Goal: Task Accomplishment & Management: Use online tool/utility

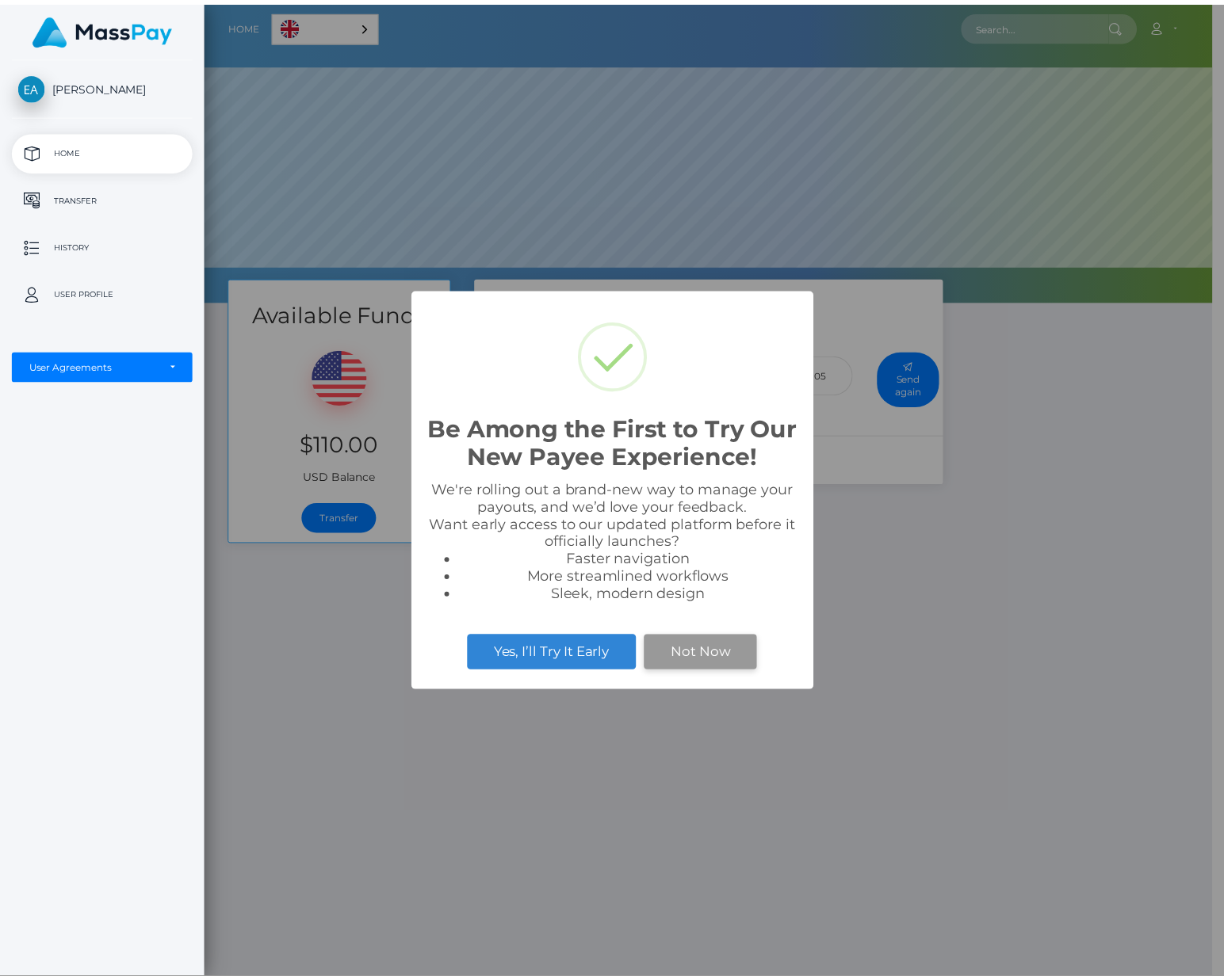
scroll to position [301, 1018]
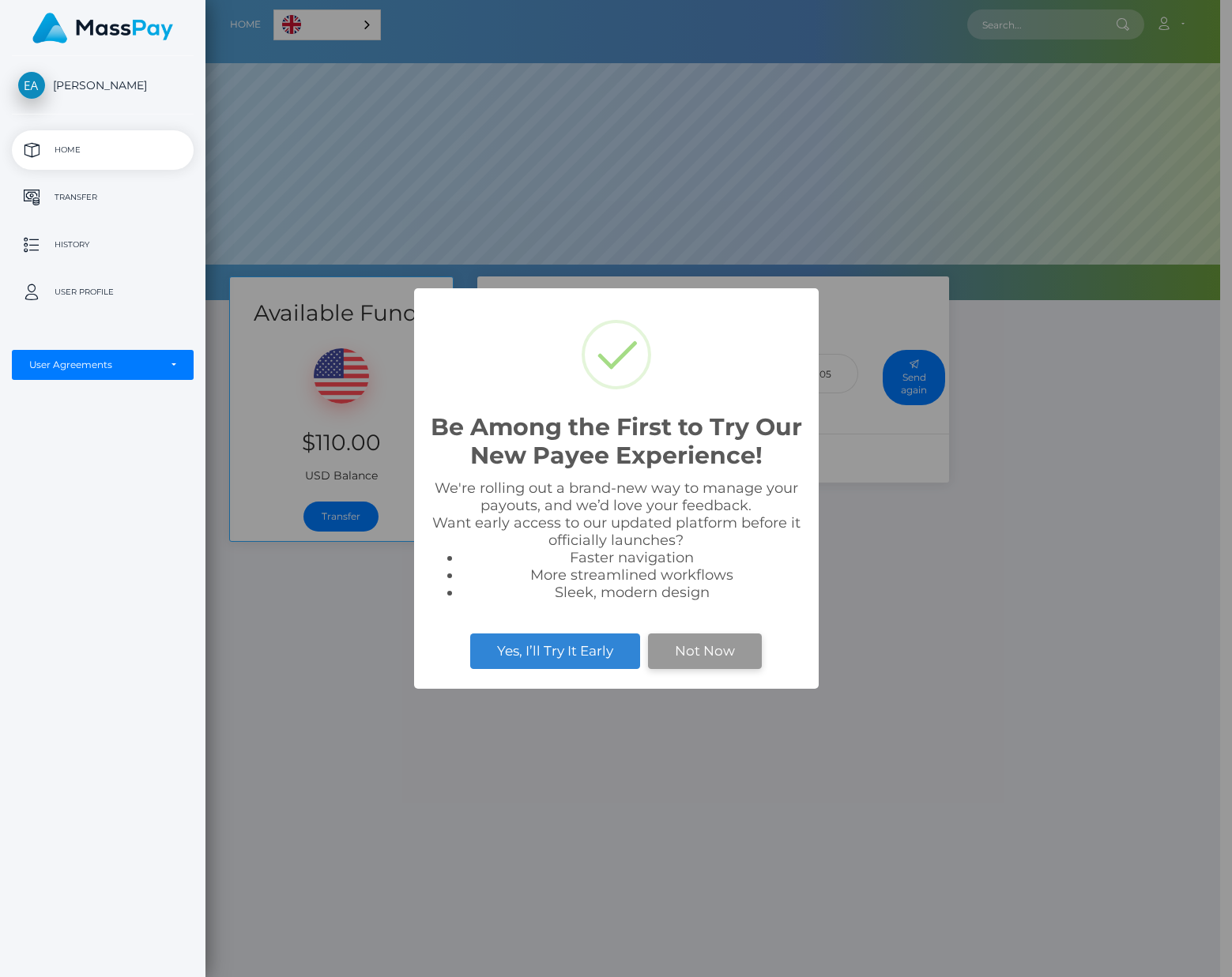
click at [733, 654] on button "Not Now" at bounding box center [704, 651] width 114 height 35
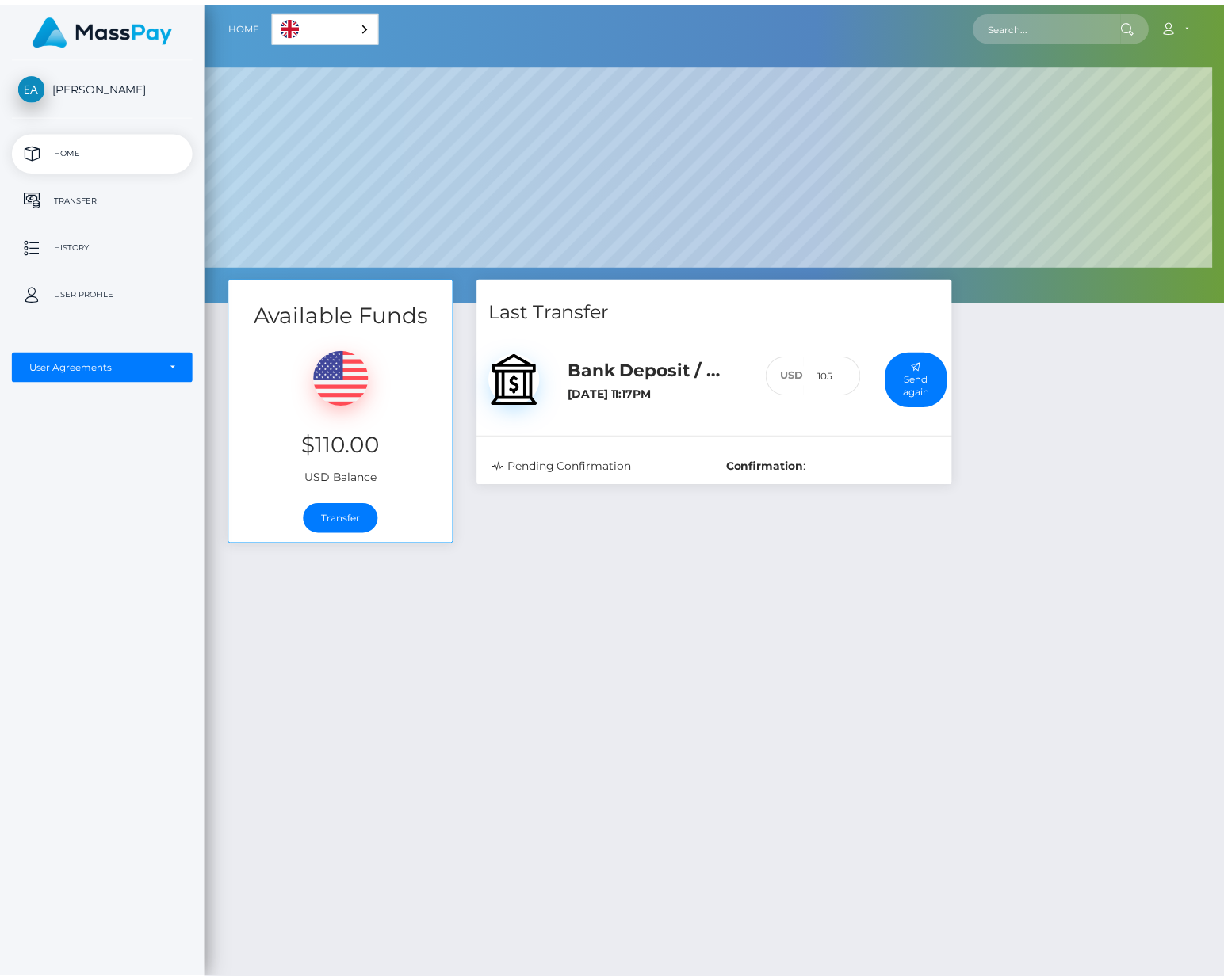
scroll to position [792128, 791722]
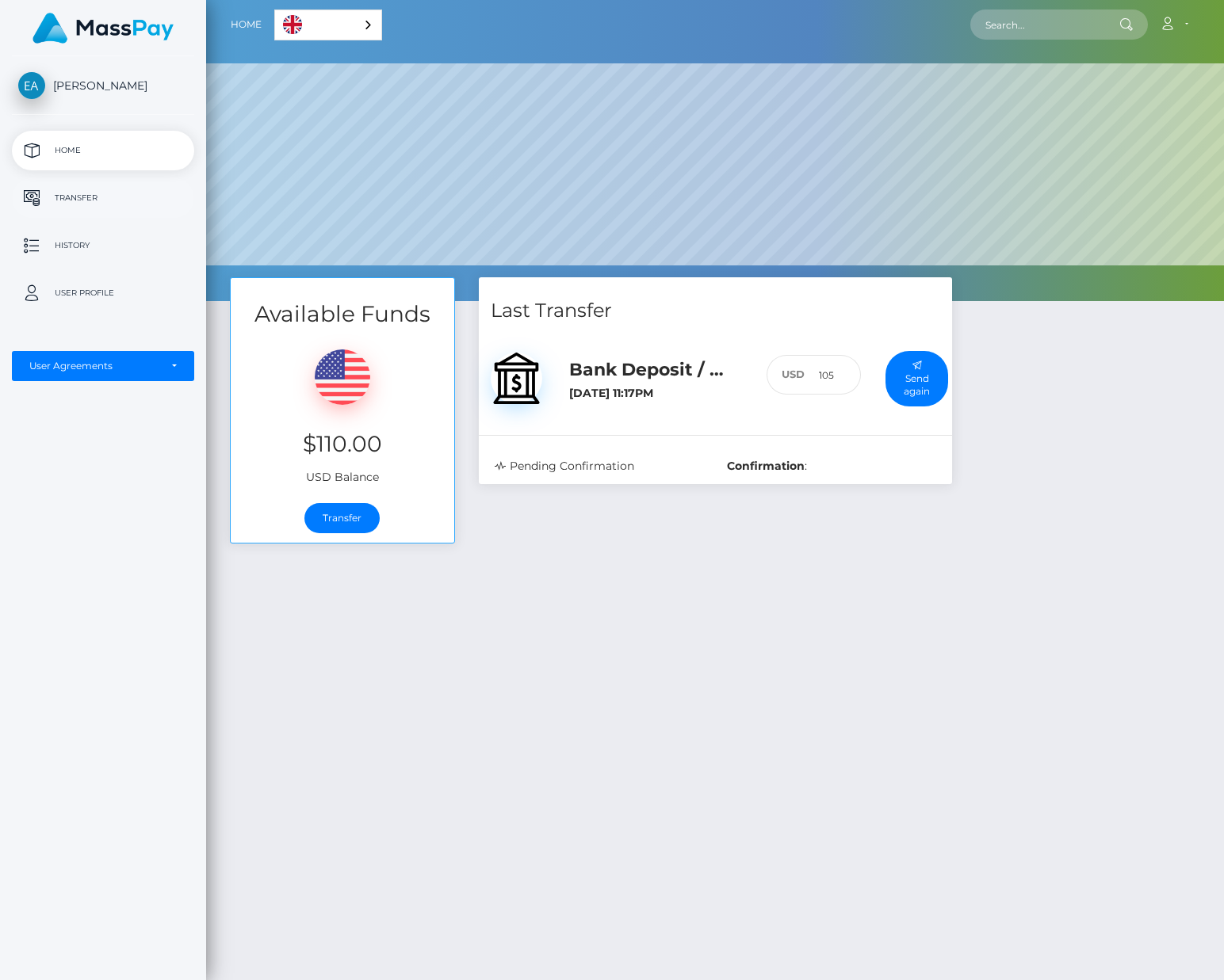
click at [97, 205] on p "Transfer" at bounding box center [103, 198] width 170 height 24
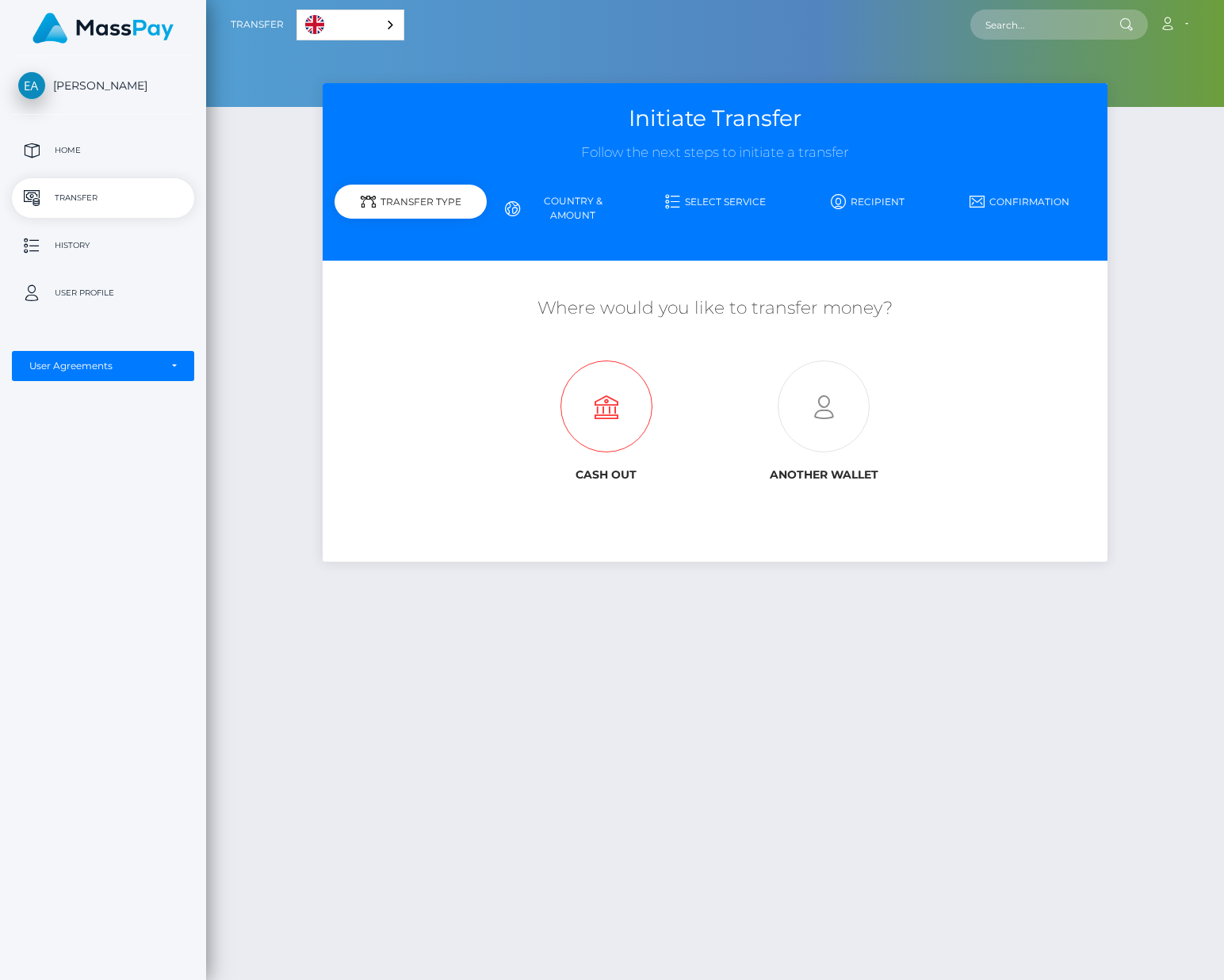
click at [639, 384] on icon at bounding box center [607, 407] width 218 height 92
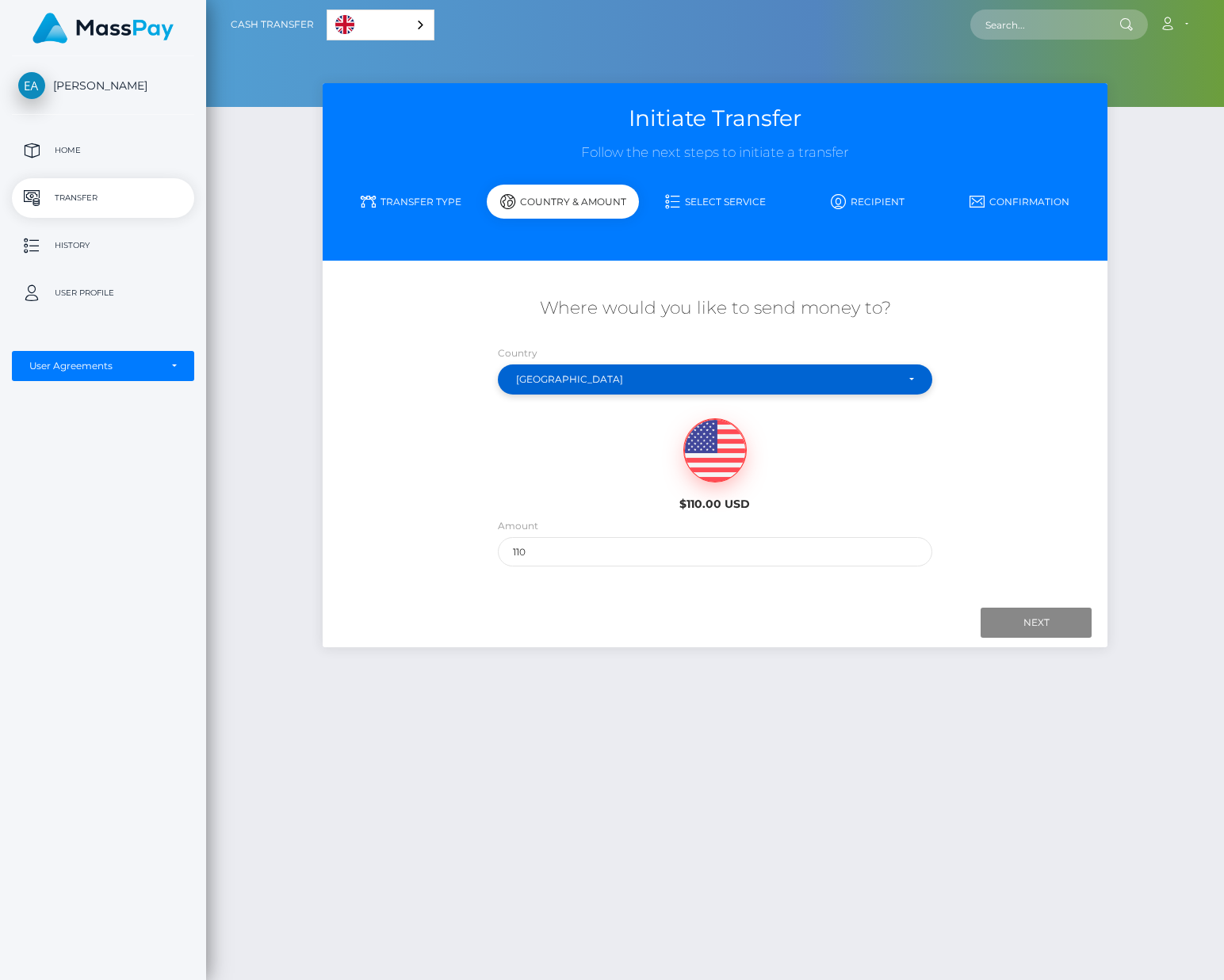
click at [628, 365] on div "Mexico" at bounding box center [716, 380] width 435 height 30
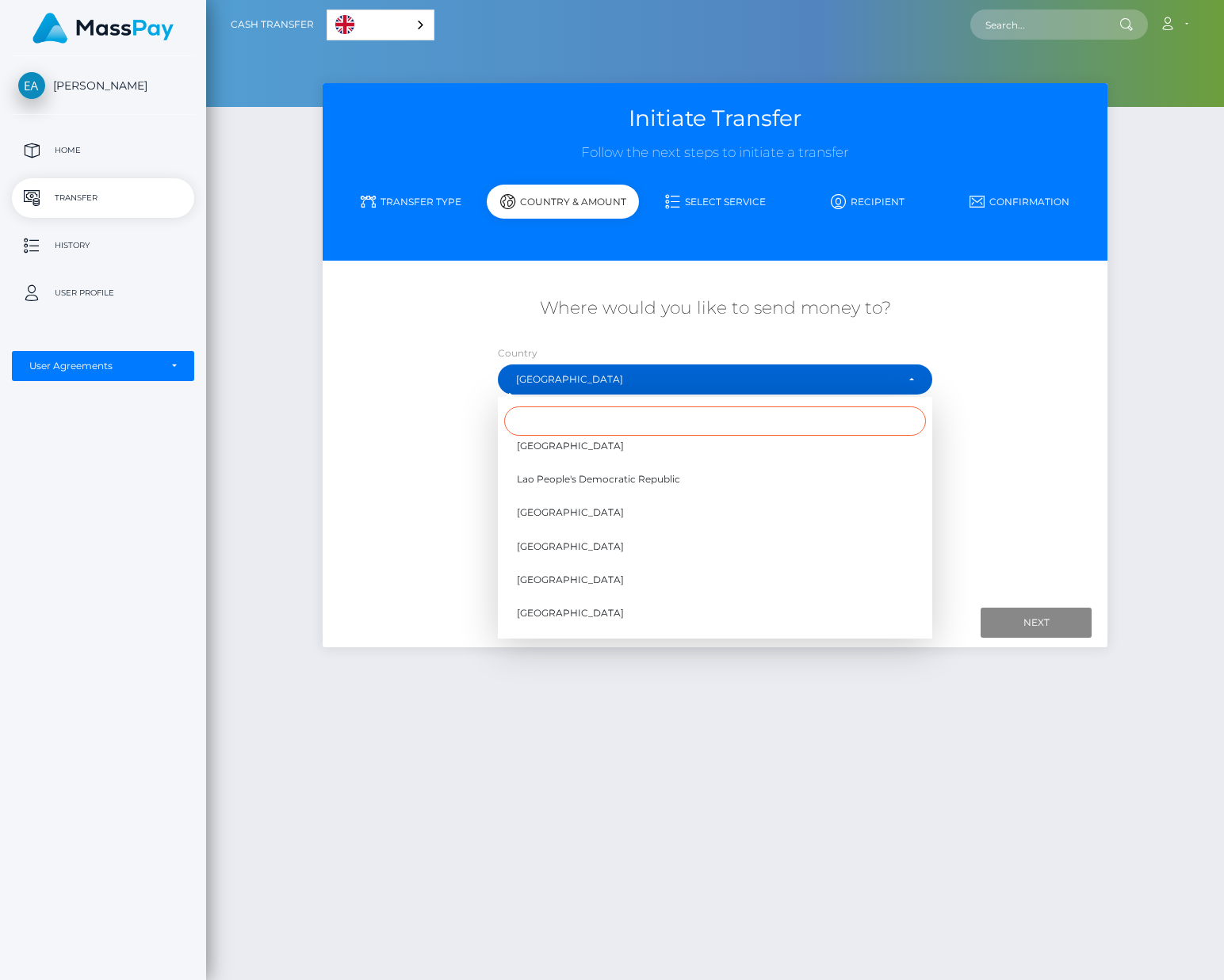
click at [601, 425] on input "Search" at bounding box center [715, 421] width 422 height 30
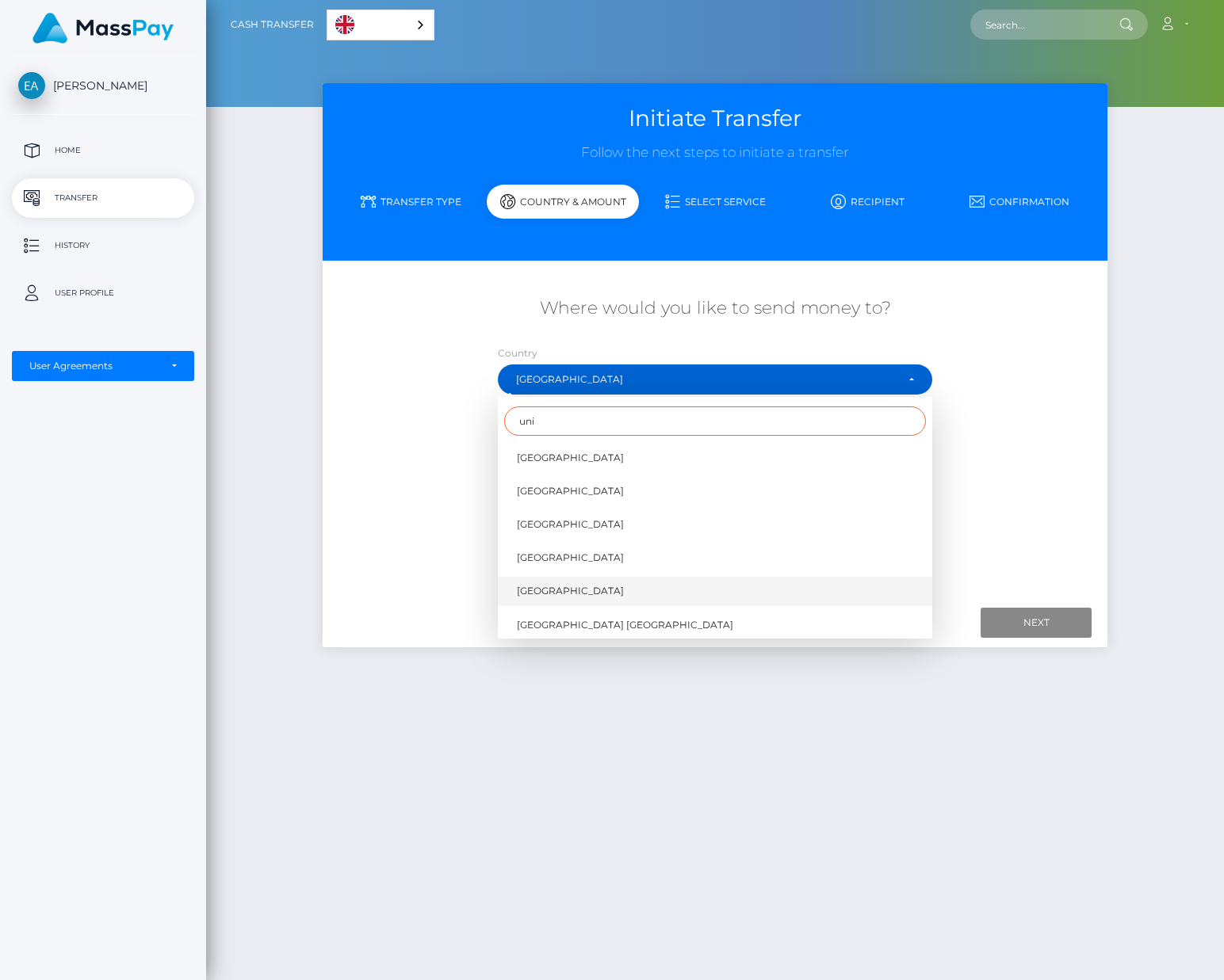
type input "uni"
click at [637, 597] on link "United States" at bounding box center [716, 591] width 435 height 30
select select "USA"
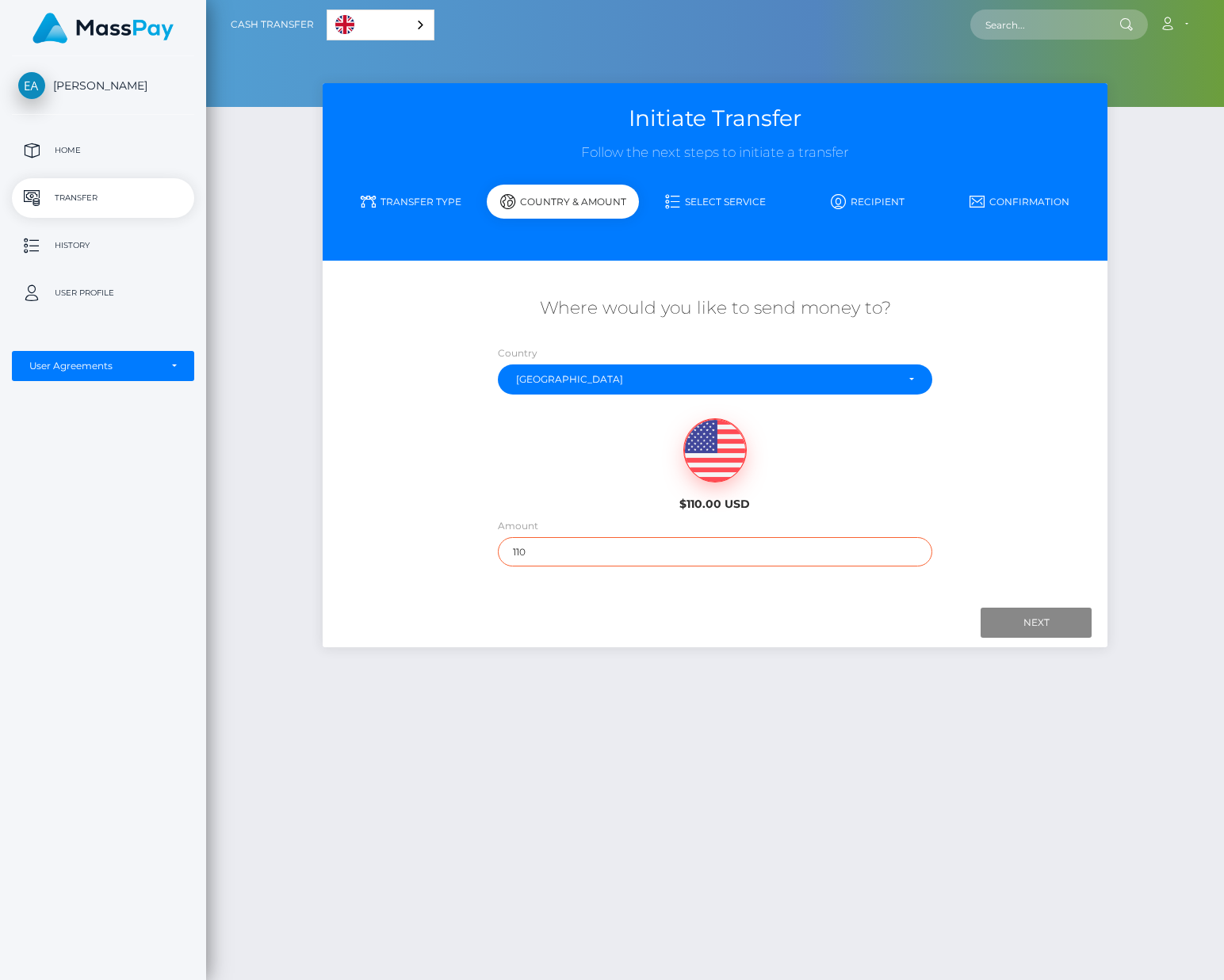
click at [600, 553] on input "110" at bounding box center [716, 551] width 435 height 30
type input "50"
click at [780, 630] on div at bounding box center [715, 623] width 753 height 30
click at [1013, 614] on input "Next" at bounding box center [1035, 623] width 111 height 30
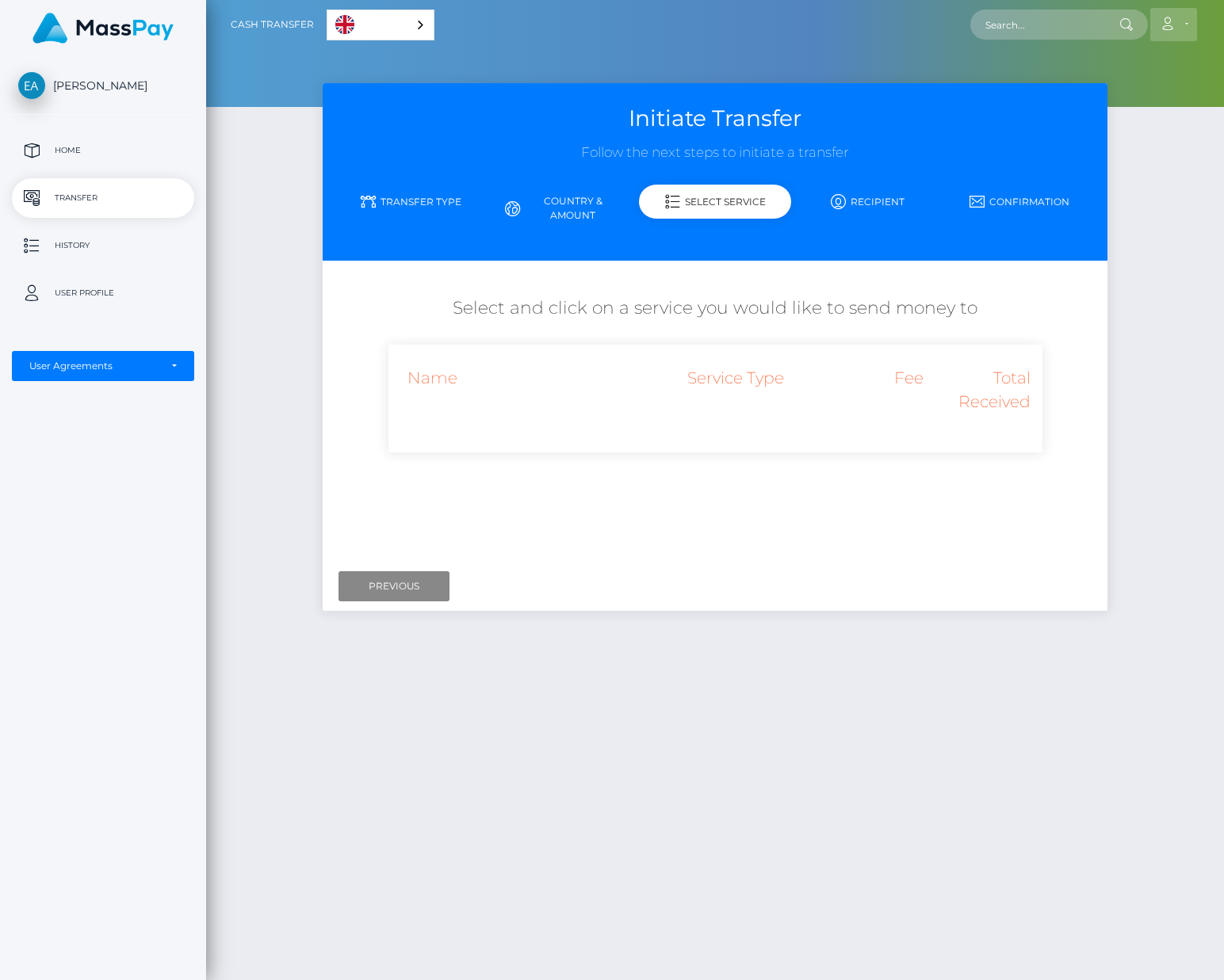
click at [1172, 25] on icon at bounding box center [1167, 24] width 17 height 13
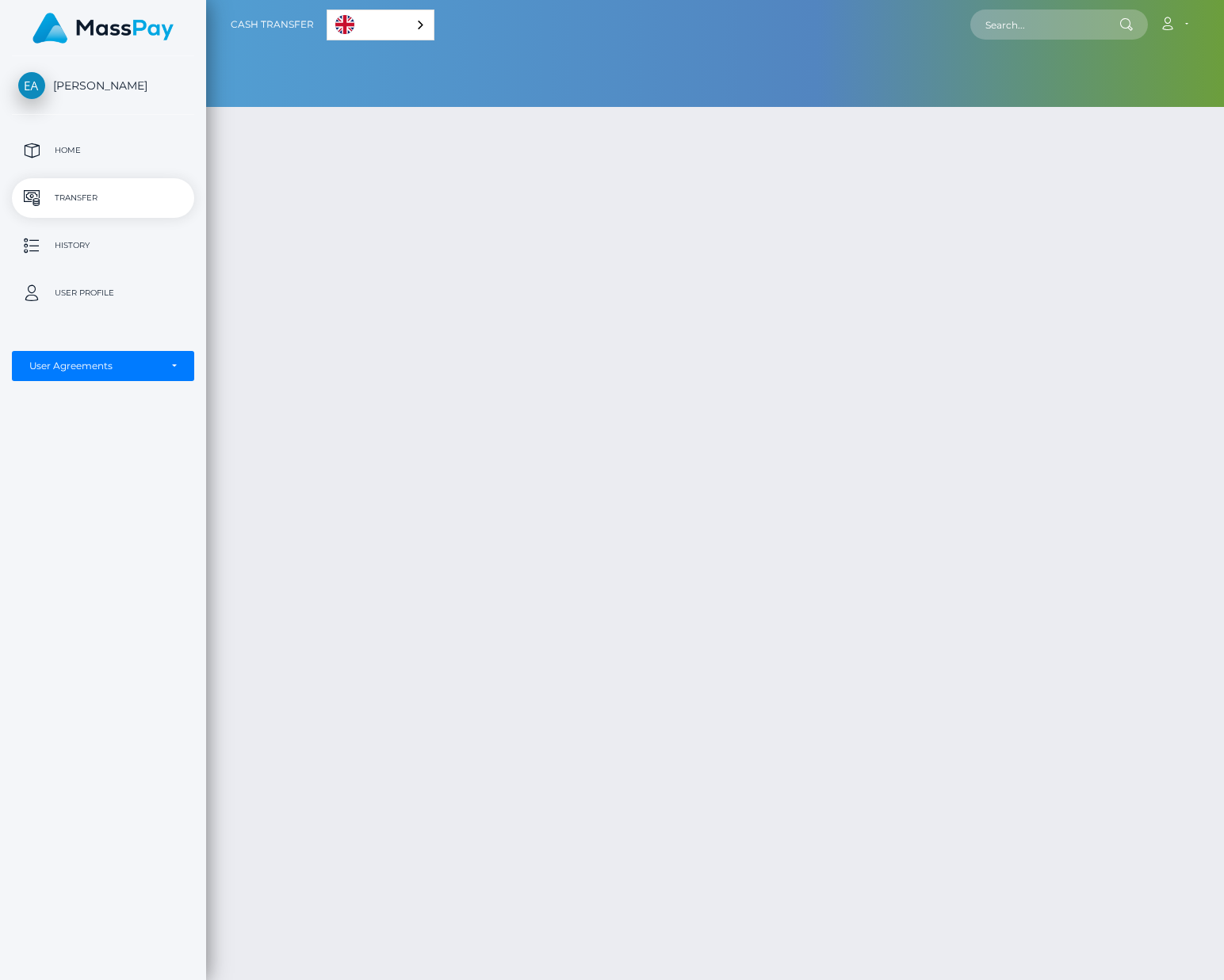
select select "[GEOGRAPHIC_DATA]"
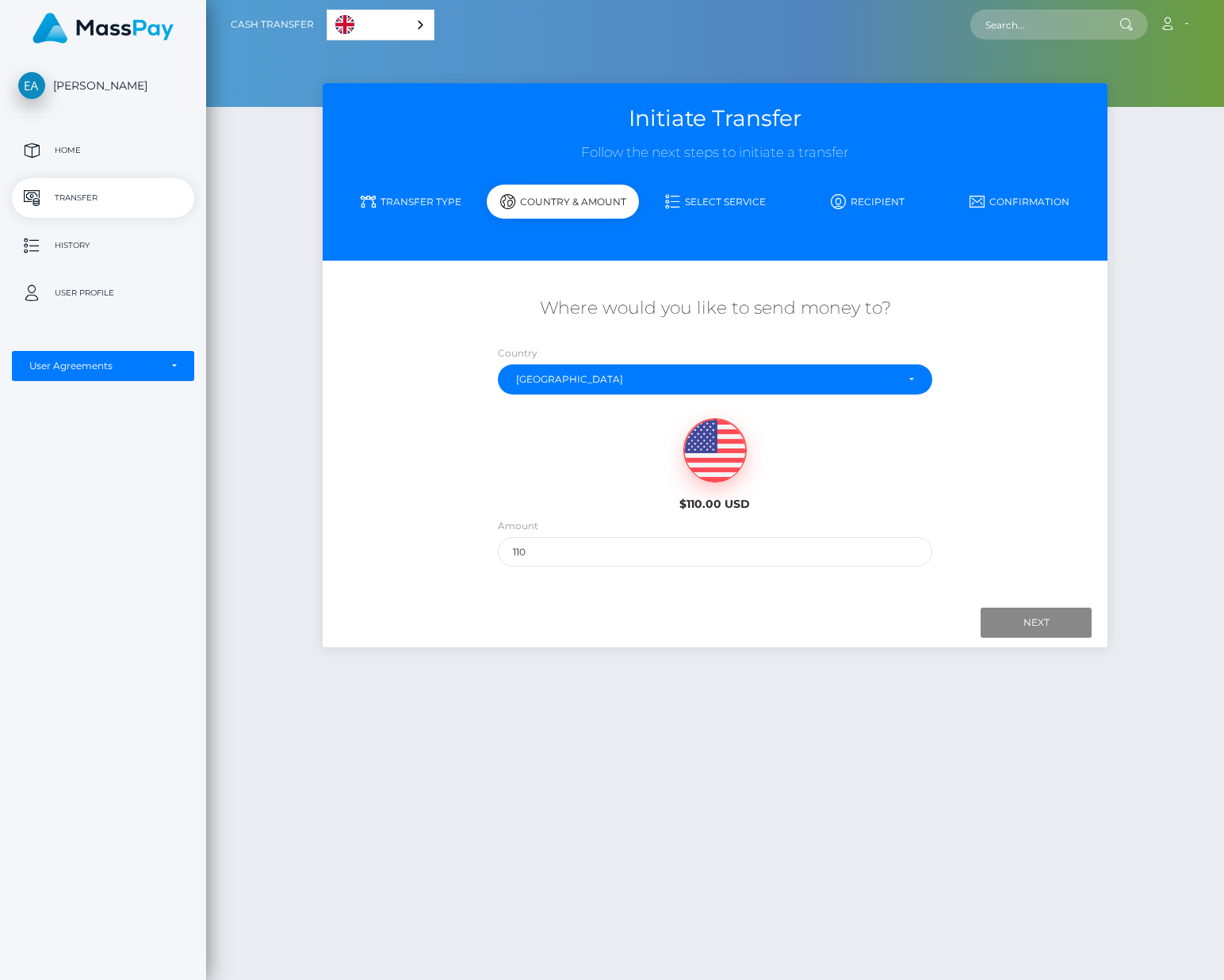
click at [641, 320] on div "Where would you like to send money to?" at bounding box center [715, 316] width 785 height 57
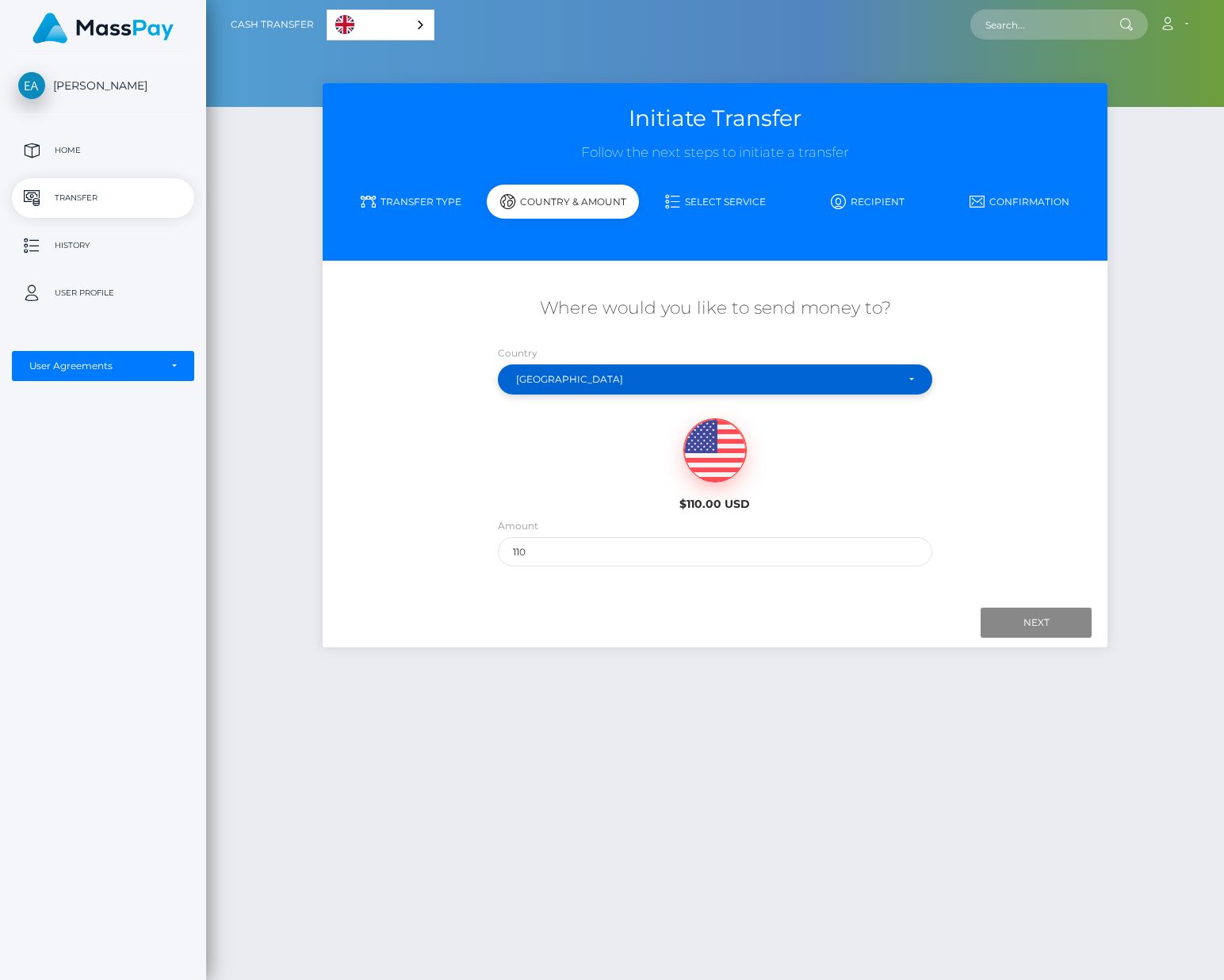
click at [649, 374] on div "United States" at bounding box center [705, 379] width 380 height 13
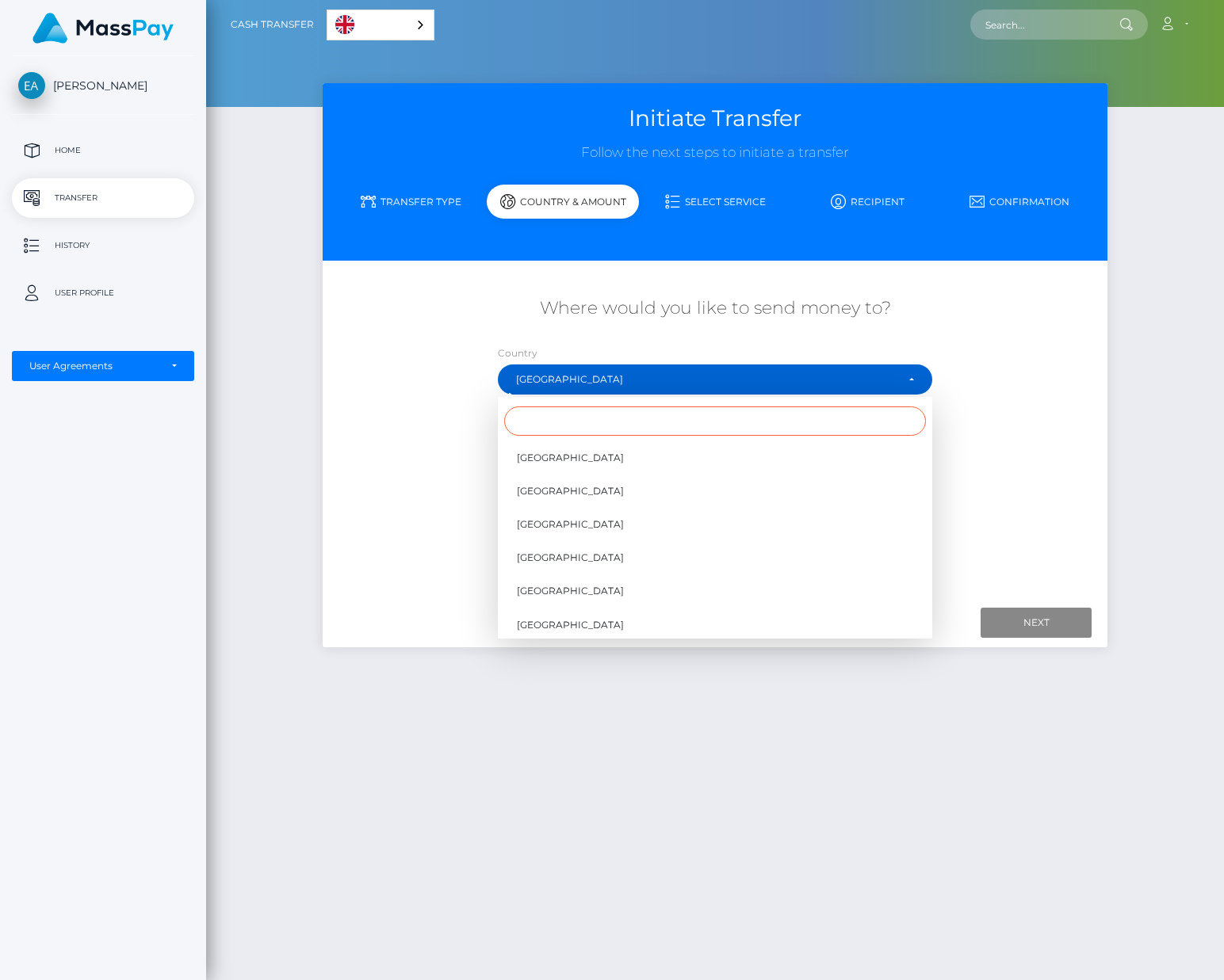
click at [650, 414] on input "Search" at bounding box center [715, 421] width 422 height 30
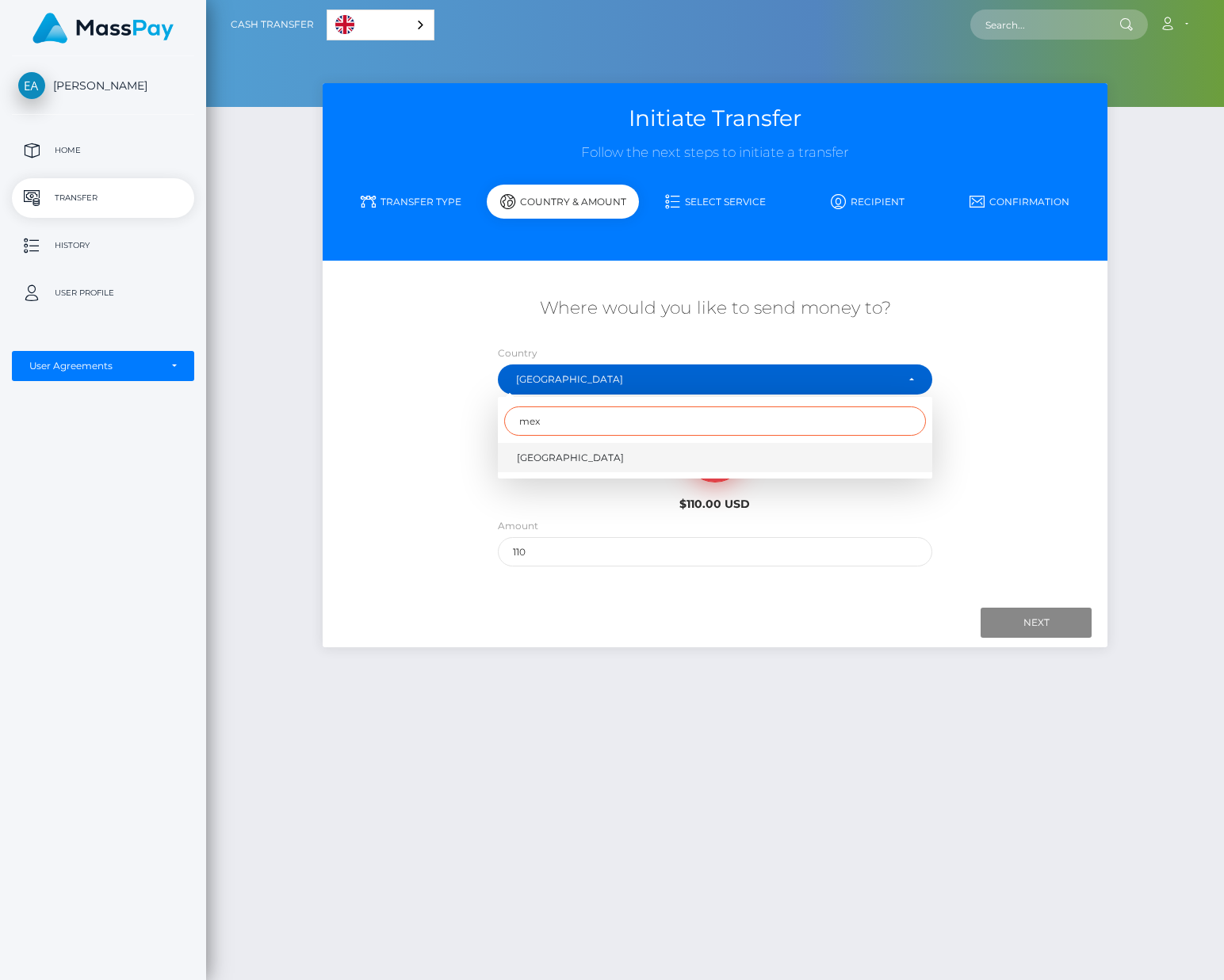
type input "mex"
click at [639, 455] on link "Mexico" at bounding box center [716, 457] width 435 height 30
select select "MEX"
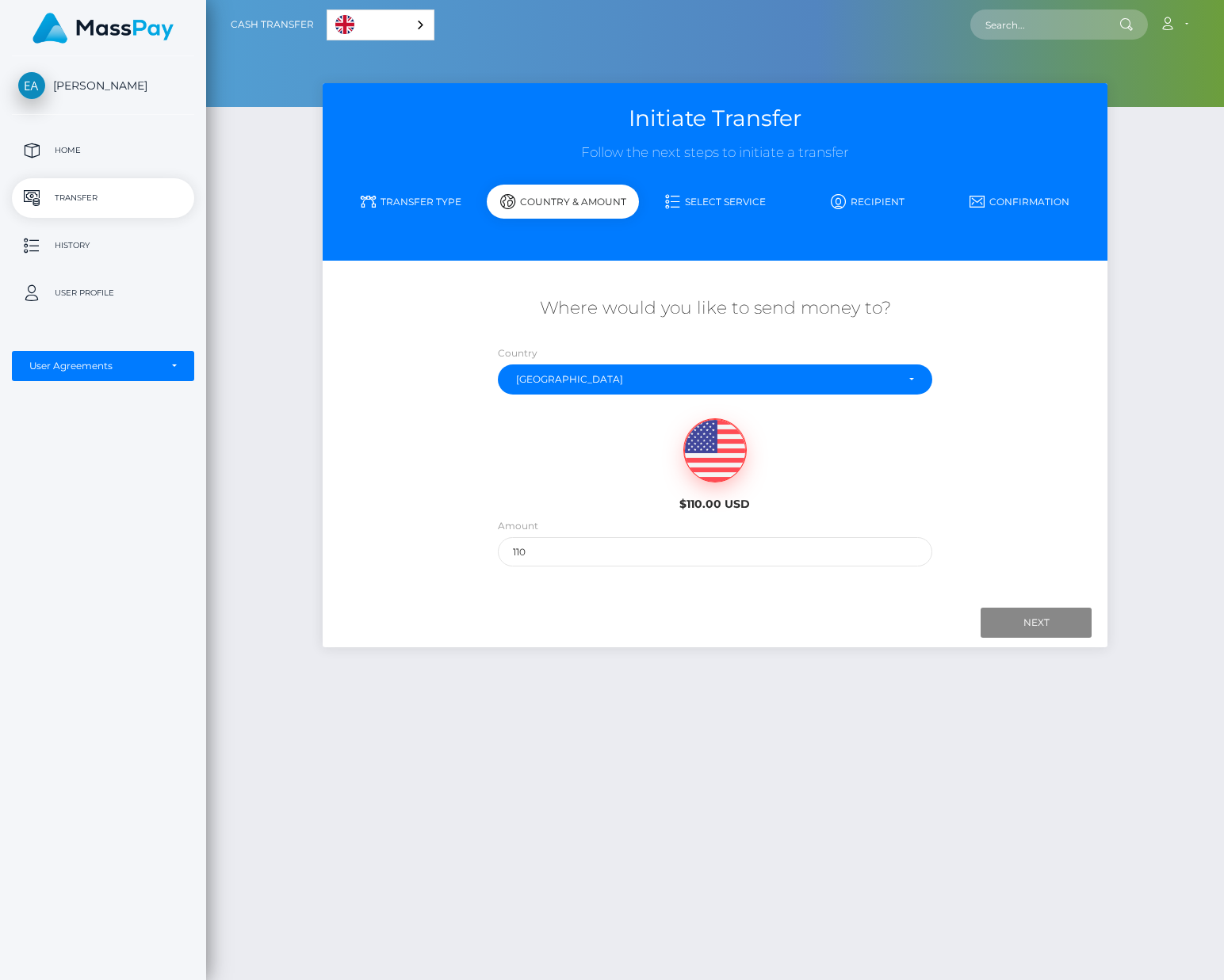
click at [1053, 635] on div "Next Finish Previous" at bounding box center [715, 623] width 785 height 49
click at [1051, 623] on input "Next" at bounding box center [1035, 623] width 111 height 30
